Goal: Transaction & Acquisition: Purchase product/service

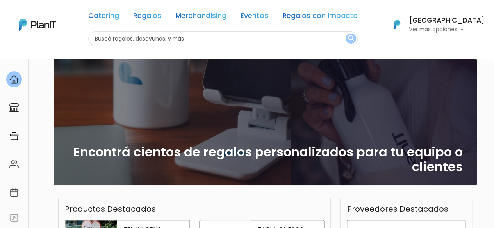
scroll to position [156, 0]
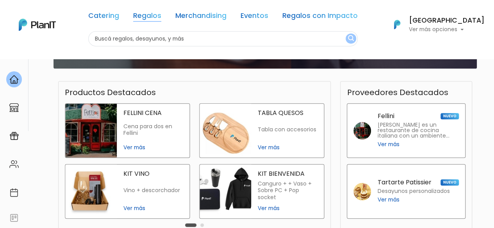
click at [161, 13] on link "Regalos" at bounding box center [147, 16] width 28 height 9
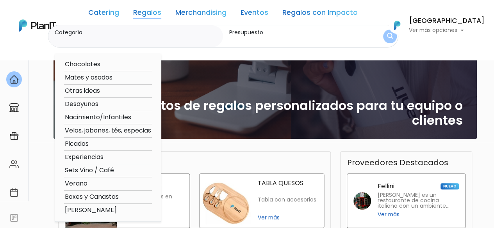
scroll to position [78, 0]
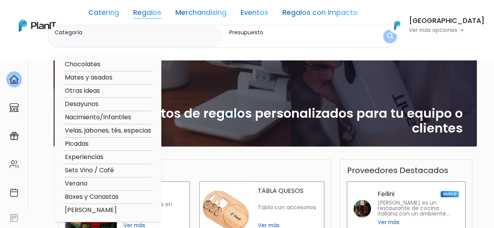
click at [98, 89] on option "Otras ideas" at bounding box center [108, 91] width 88 height 10
type input "Otras ideas"
type input "$0 - $1000"
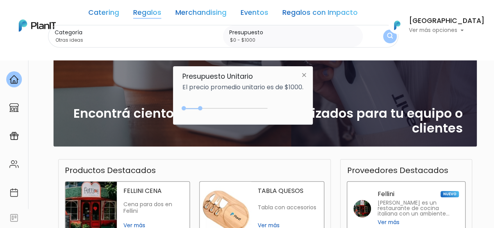
click at [191, 13] on link "Merchandising" at bounding box center [200, 13] width 51 height 9
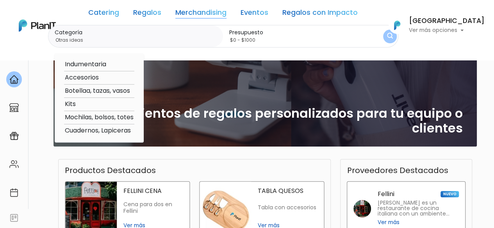
click at [93, 117] on option "Mochilas, bolsos, totes" at bounding box center [99, 118] width 70 height 10
type input "Mochilas, bolsos, totes"
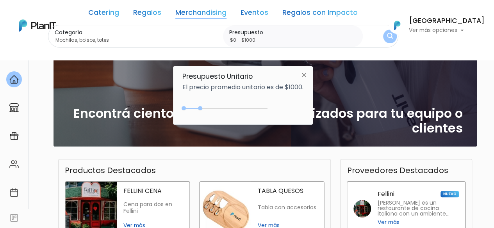
click at [279, 31] on label "Presupuesto" at bounding box center [294, 33] width 130 height 8
click at [279, 36] on input "$0 - $1000" at bounding box center [294, 40] width 130 height 8
click at [286, 39] on input "$0 - $1000" at bounding box center [294, 40] width 130 height 8
click at [393, 36] on img "submit" at bounding box center [390, 36] width 6 height 7
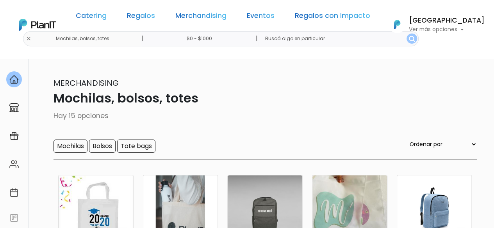
drag, startPoint x: 251, startPoint y: 40, endPoint x: 257, endPoint y: 44, distance: 7.2
click at [251, 41] on input "$0 - $1000" at bounding box center [200, 38] width 119 height 15
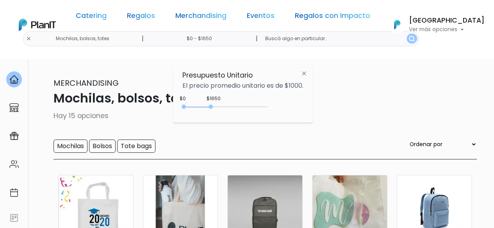
type input "$0 - $1700"
drag, startPoint x: 201, startPoint y: 110, endPoint x: 213, endPoint y: 110, distance: 12.5
click at [213, 110] on div "0 : 1700 0 1700" at bounding box center [226, 109] width 82 height 8
click at [347, 103] on p "Mochilas, bolsos, totes" at bounding box center [247, 98] width 459 height 19
click at [409, 42] on img "submit" at bounding box center [412, 39] width 6 height 6
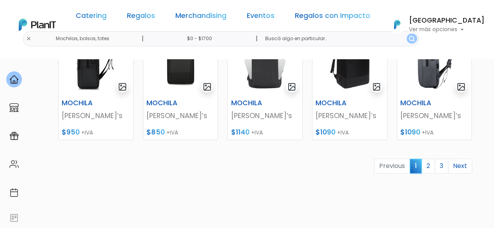
scroll to position [454, 0]
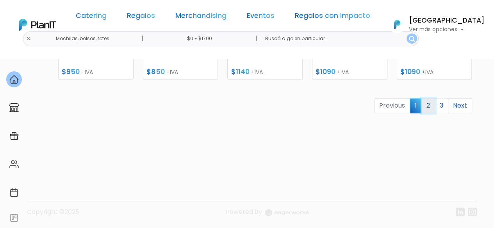
click at [427, 105] on link "2" at bounding box center [428, 105] width 14 height 15
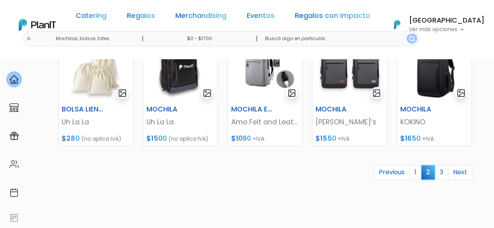
scroll to position [454, 0]
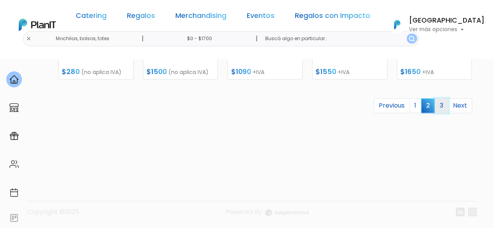
click at [440, 109] on link "3" at bounding box center [442, 105] width 14 height 15
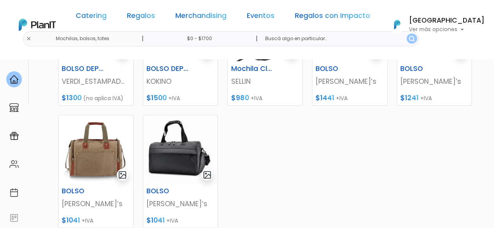
scroll to position [156, 0]
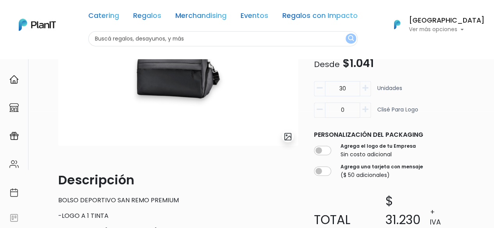
scroll to position [78, 0]
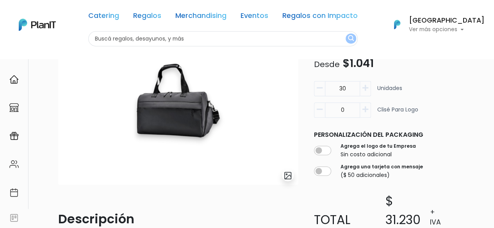
click at [192, 121] on img at bounding box center [178, 100] width 240 height 169
click at [316, 150] on input "checkbox" at bounding box center [322, 150] width 17 height 9
checkbox input "true"
click at [362, 89] on icon "button" at bounding box center [365, 88] width 6 height 7
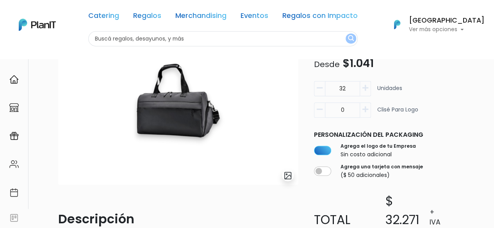
click at [362, 89] on icon "button" at bounding box center [365, 88] width 6 height 7
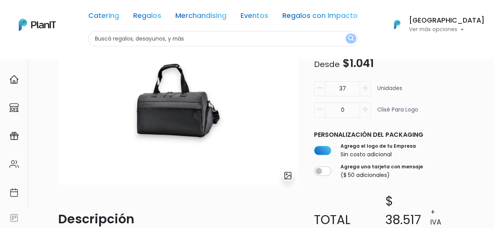
click at [362, 89] on icon "button" at bounding box center [365, 88] width 6 height 7
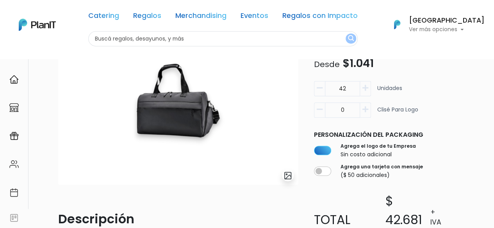
click at [362, 89] on icon "button" at bounding box center [365, 88] width 6 height 7
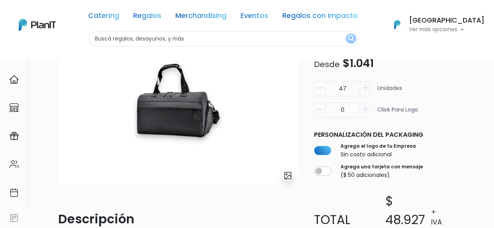
click at [362, 89] on icon "button" at bounding box center [365, 88] width 6 height 7
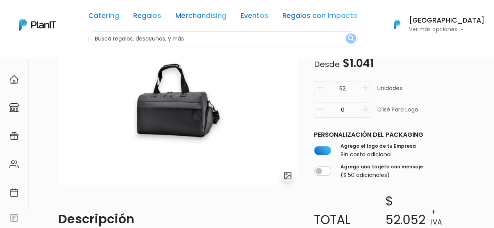
click at [362, 89] on icon "button" at bounding box center [365, 88] width 6 height 7
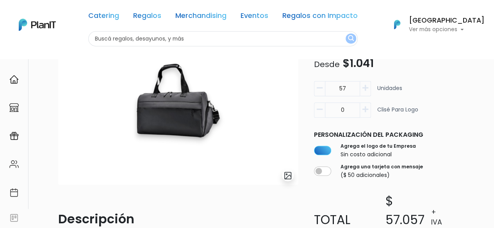
click at [362, 89] on icon "button" at bounding box center [365, 88] width 6 height 7
type input "60"
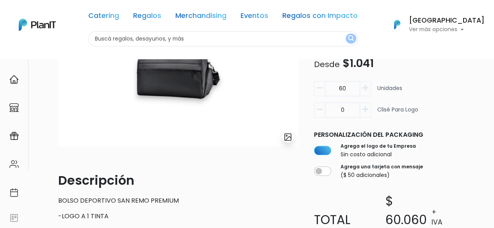
scroll to position [117, 0]
click at [233, 96] on img at bounding box center [178, 61] width 240 height 169
click at [290, 139] on img "submit" at bounding box center [287, 136] width 9 height 9
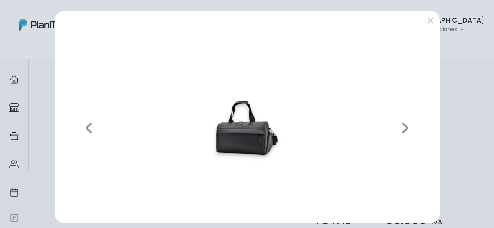
click at [247, 119] on img at bounding box center [247, 128] width 372 height 178
click at [405, 132] on icon "button" at bounding box center [405, 128] width 8 height 12
click at [217, 153] on img at bounding box center [247, 128] width 372 height 178
click at [428, 18] on button "submit" at bounding box center [430, 20] width 12 height 12
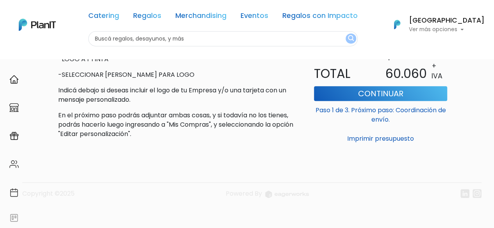
scroll to position [275, 0]
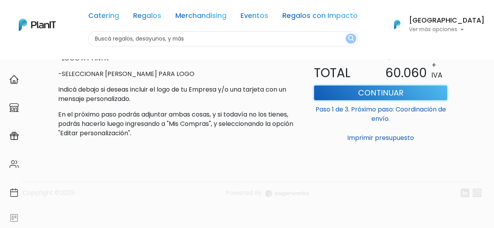
click at [376, 91] on button "Continuar" at bounding box center [380, 92] width 133 height 15
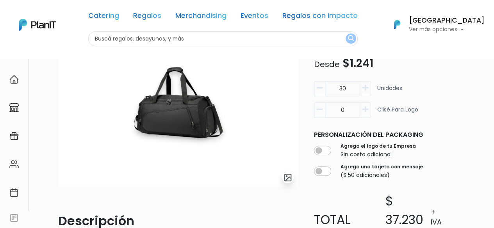
scroll to position [78, 0]
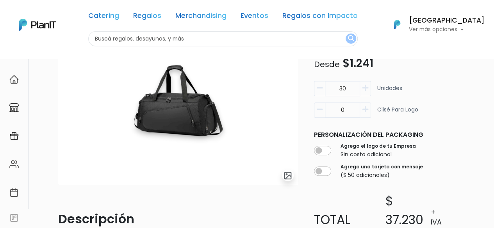
drag, startPoint x: 351, startPoint y: 89, endPoint x: 313, endPoint y: 83, distance: 38.8
click at [313, 91] on div "30 Unidades 0 Clisé para logo" at bounding box center [380, 103] width 143 height 43
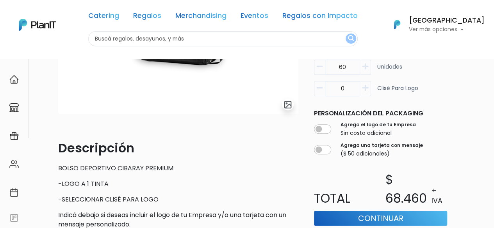
scroll to position [156, 0]
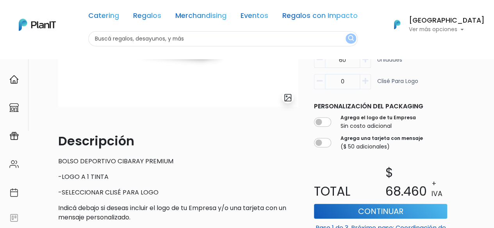
type input "60"
click at [324, 123] on input "checkbox" at bounding box center [322, 122] width 17 height 9
checkbox input "true"
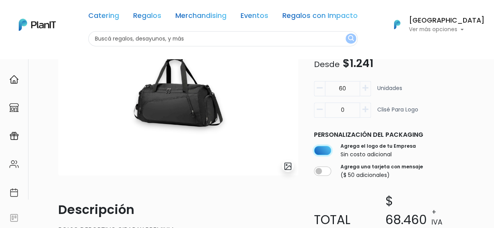
scroll to position [39, 0]
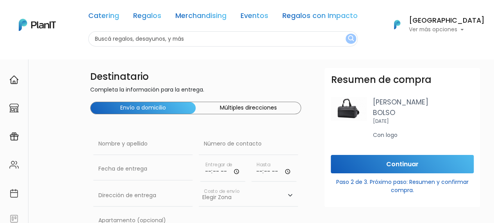
scroll to position [39, 0]
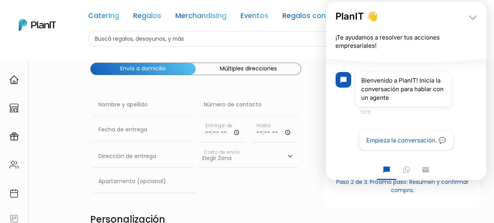
click at [395, 143] on button "Empieza la conversación. 💬" at bounding box center [406, 140] width 94 height 20
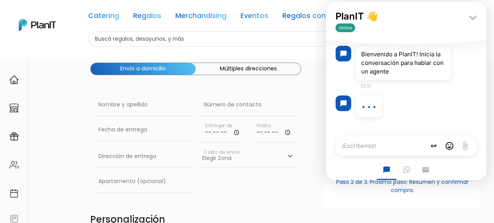
click at [407, 172] on icon "WhatsApp" at bounding box center [406, 170] width 7 height 8
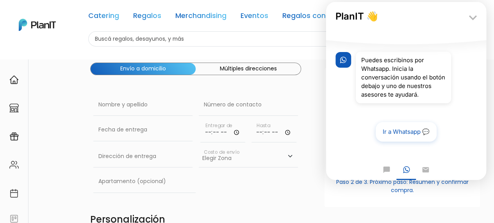
scroll to position [10, 0]
click at [404, 134] on link "Ir a Whatsapp 💬" at bounding box center [406, 132] width 61 height 20
